Goal: Transaction & Acquisition: Book appointment/travel/reservation

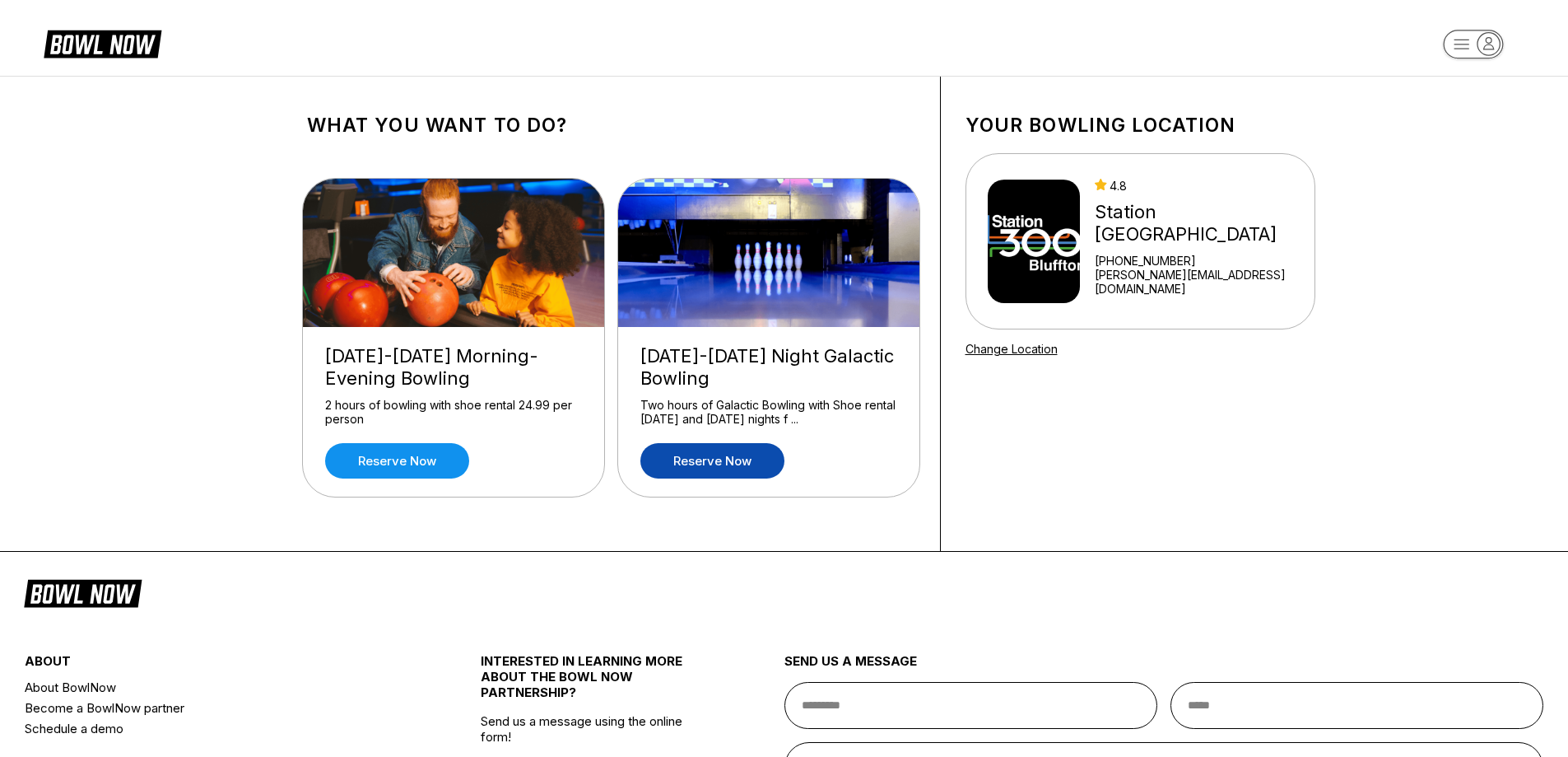
click at [721, 466] on link "Reserve now" at bounding box center [713, 460] width 144 height 35
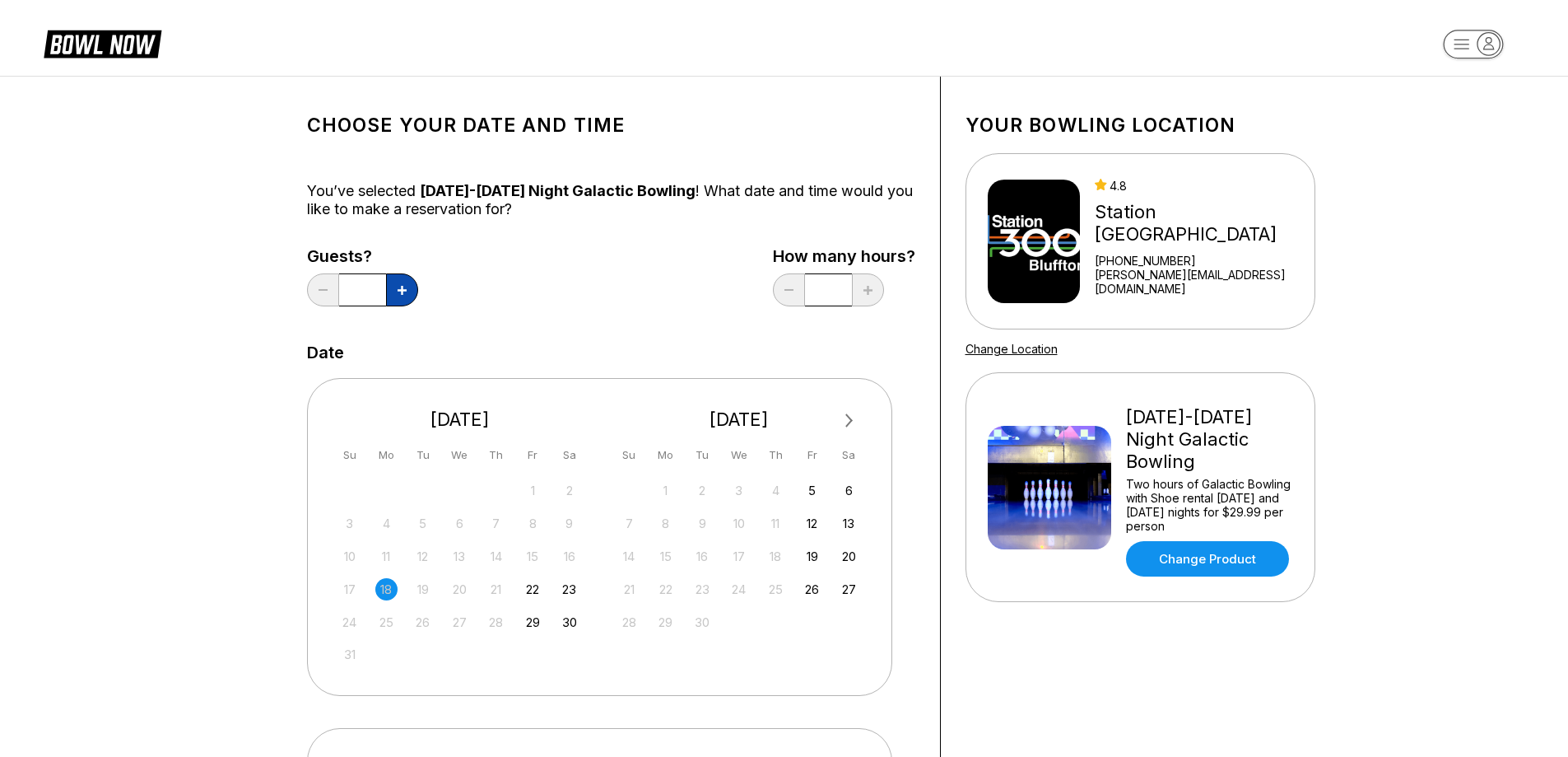
click at [403, 291] on icon at bounding box center [402, 291] width 9 height 9
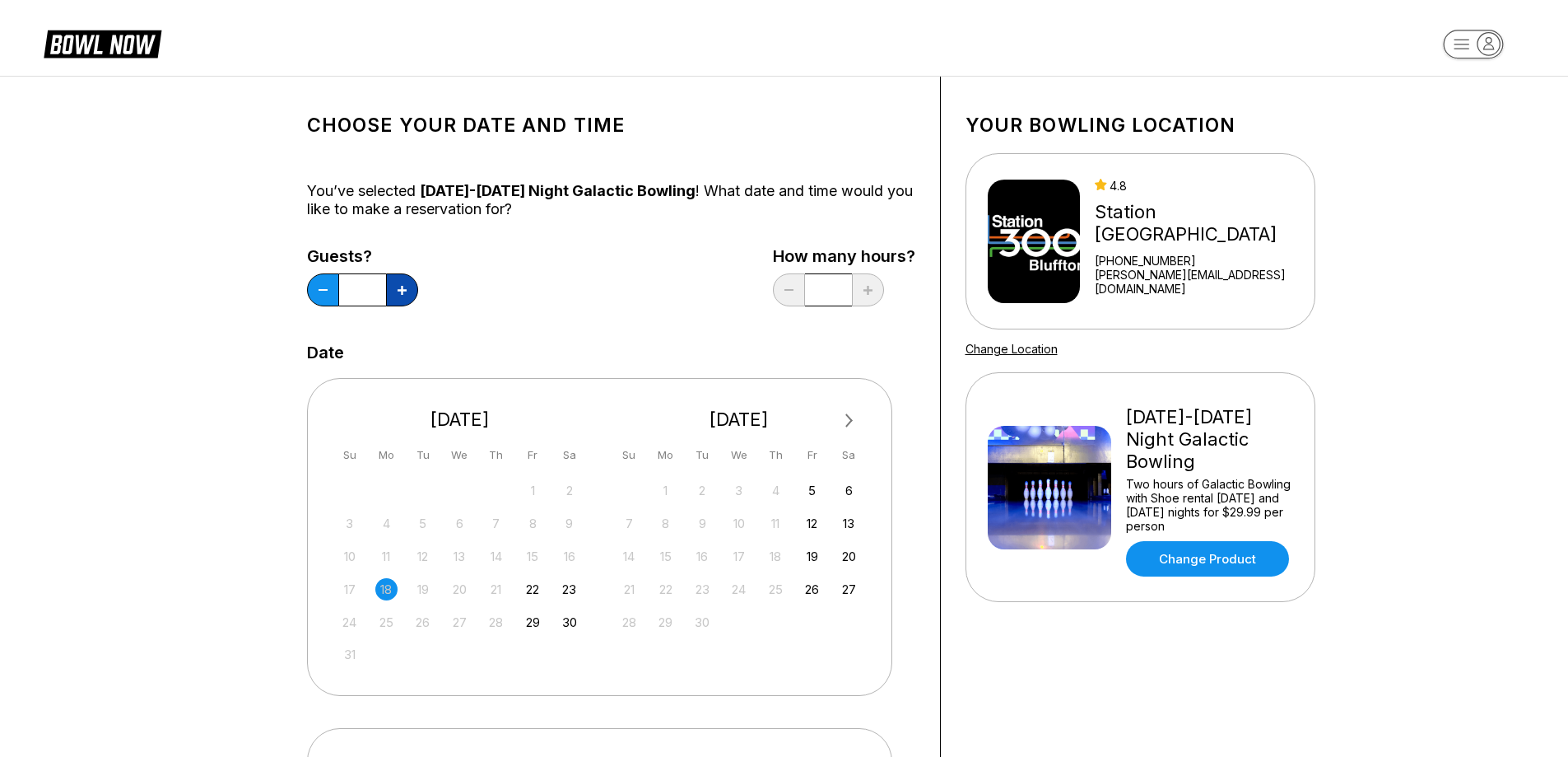
click at [403, 291] on icon at bounding box center [402, 291] width 9 height 9
type input "**"
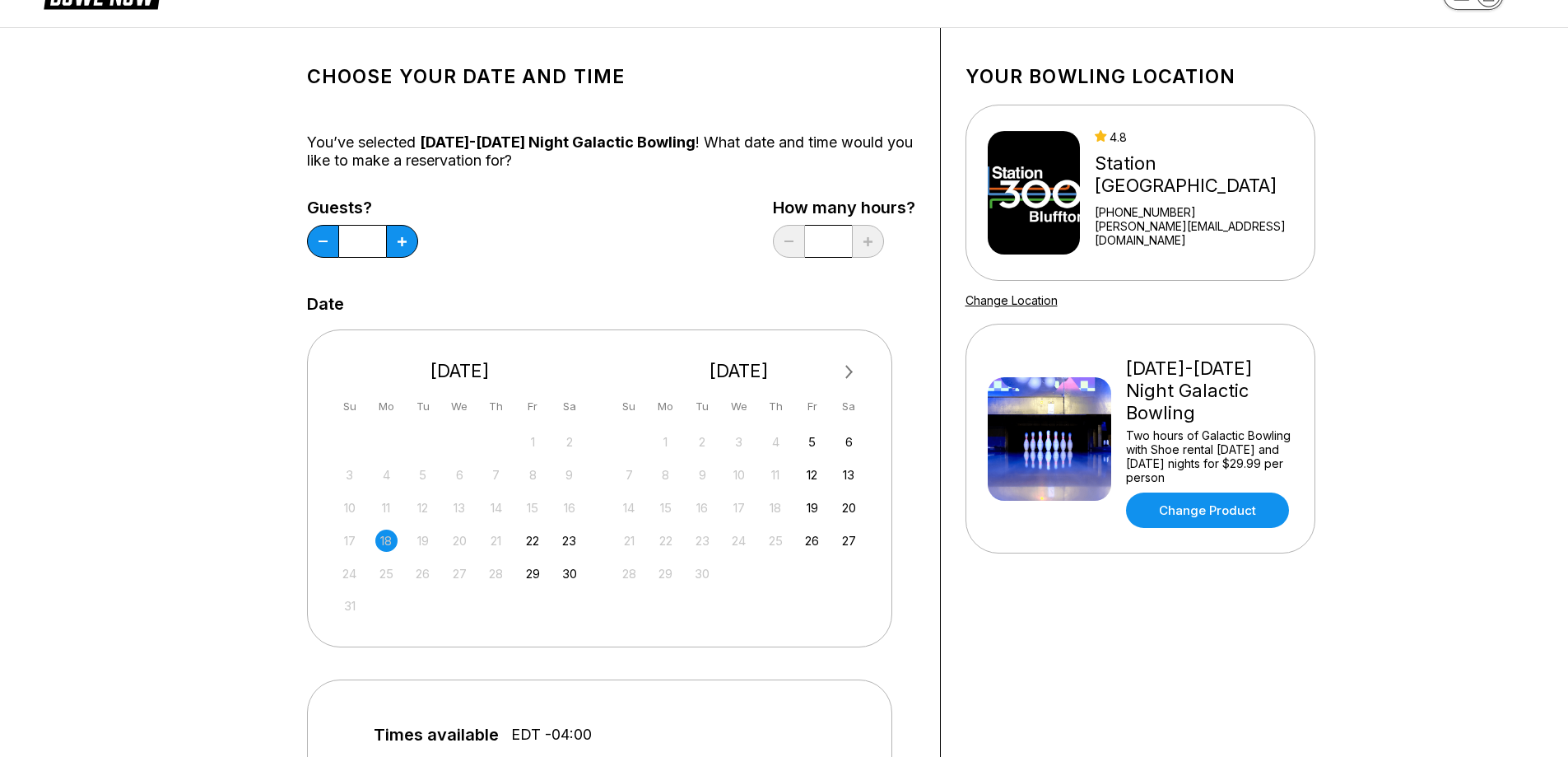
scroll to position [82, 0]
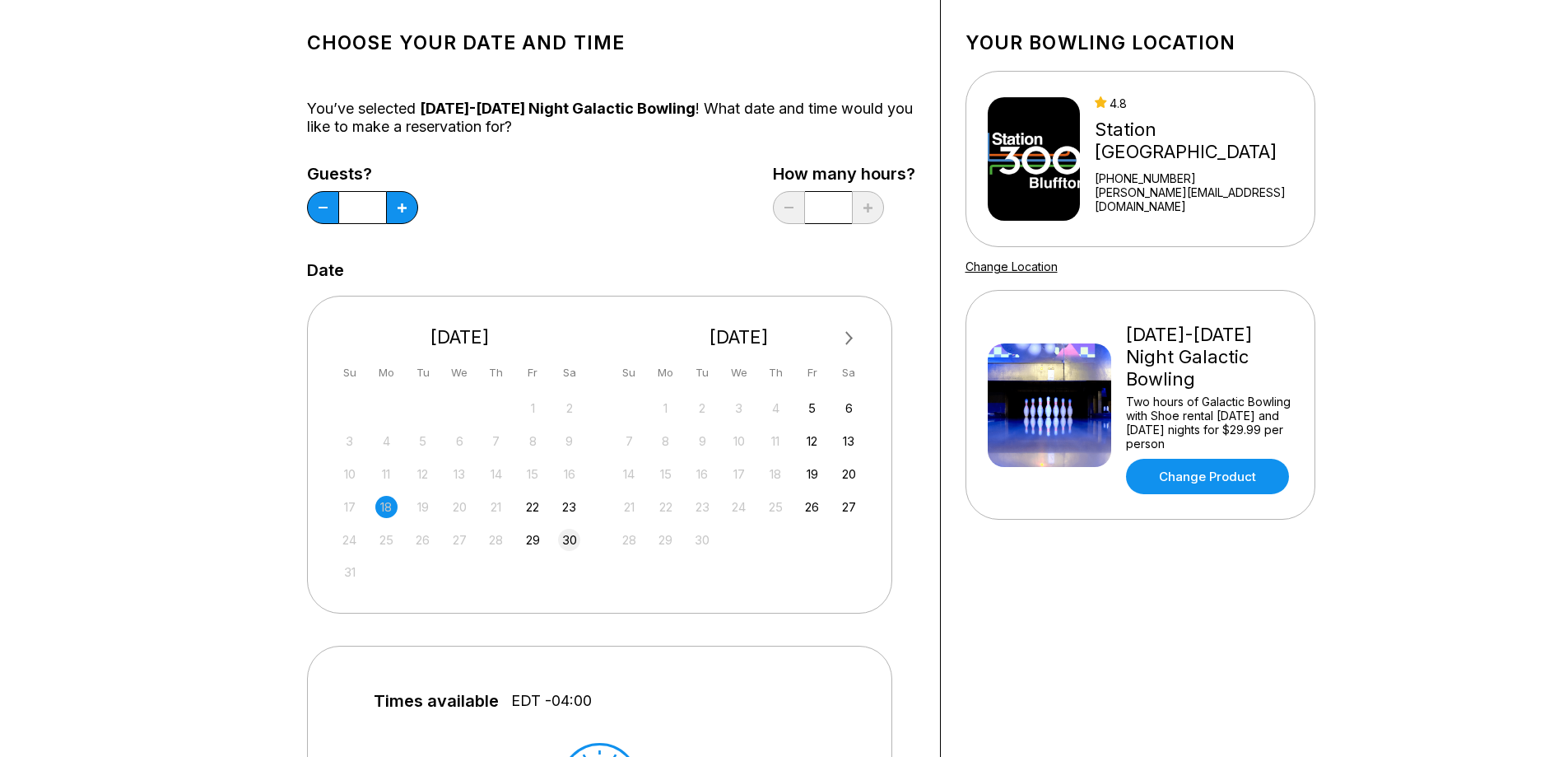
click at [562, 539] on div "30" at bounding box center [569, 540] width 23 height 23
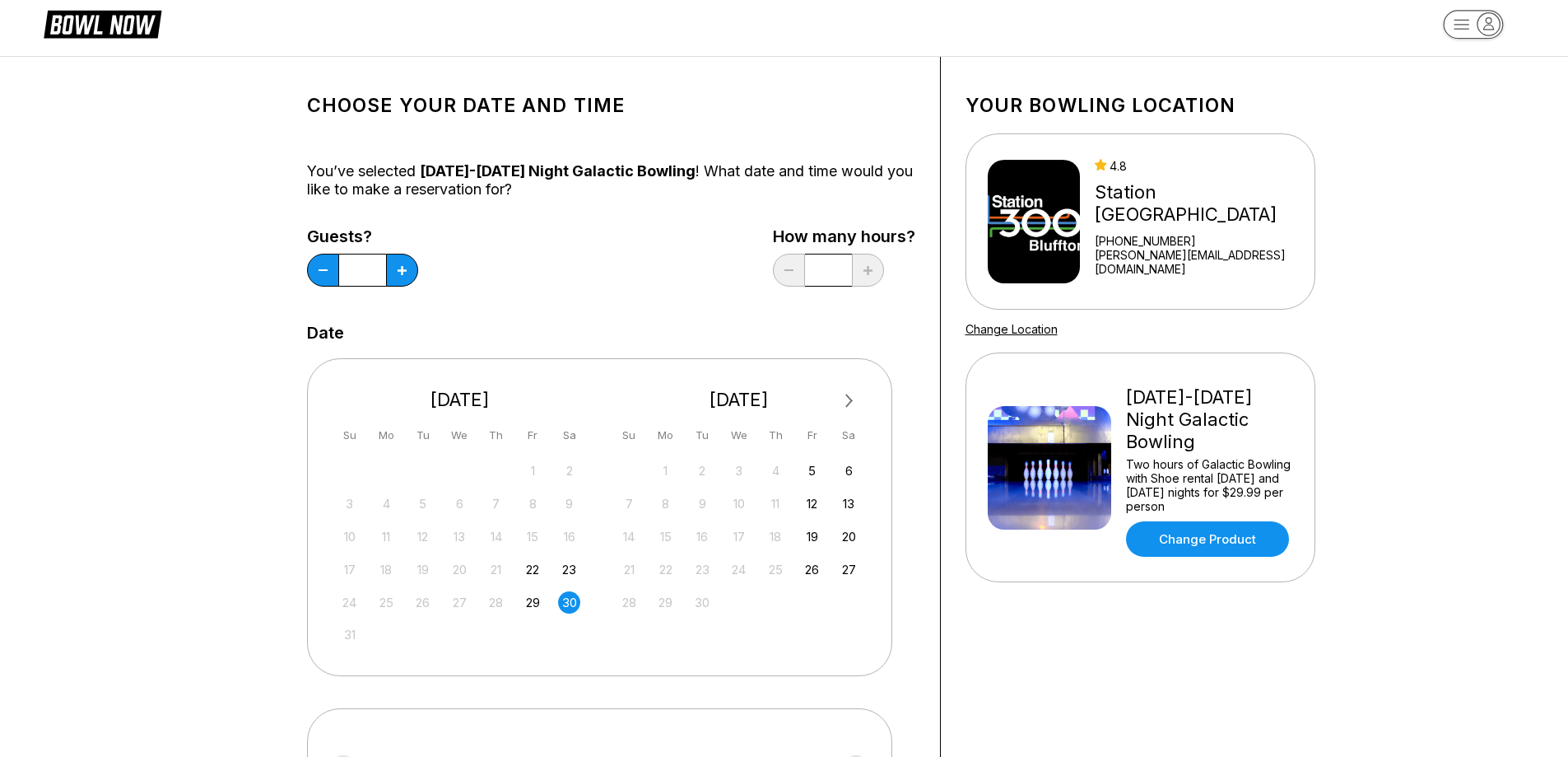
scroll to position [0, 0]
